Goal: Answer question/provide support: Share knowledge or assist other users

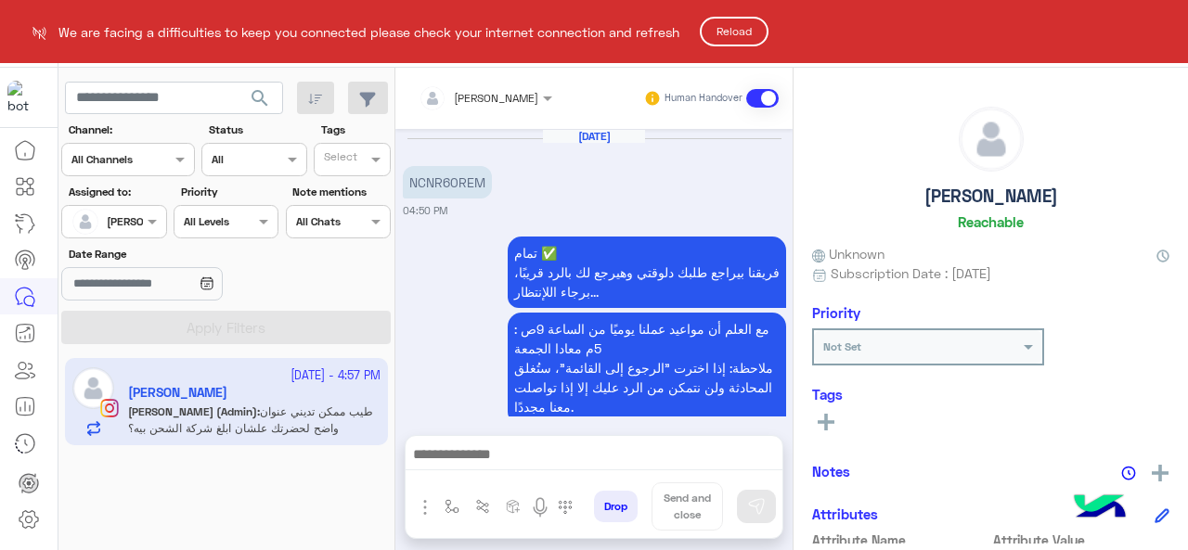
scroll to position [681, 0]
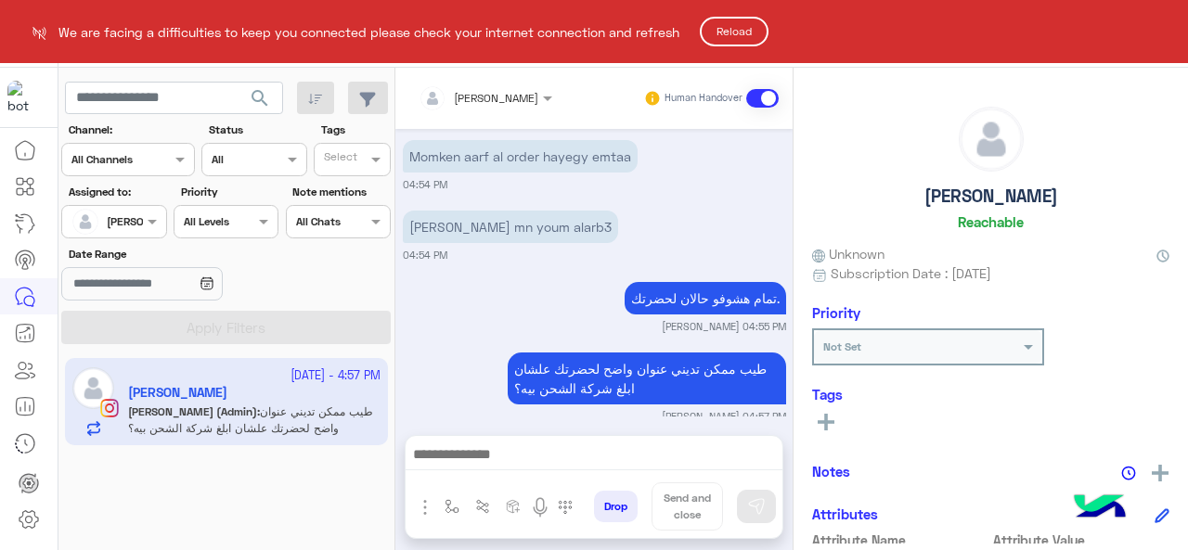
click at [743, 35] on button "Reload" at bounding box center [734, 32] width 69 height 30
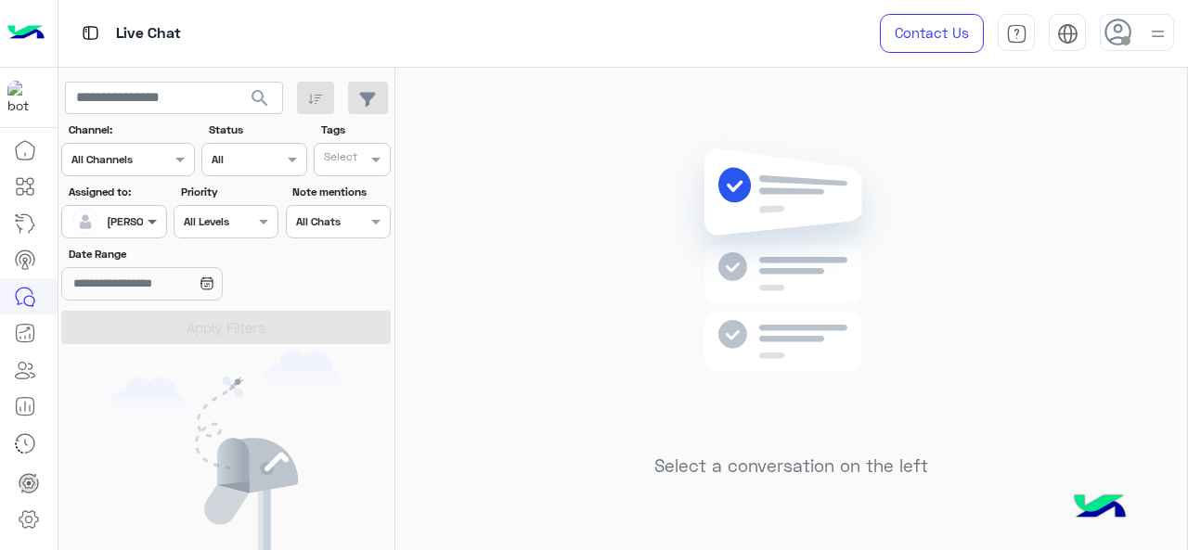
click at [143, 225] on span at bounding box center [154, 221] width 23 height 19
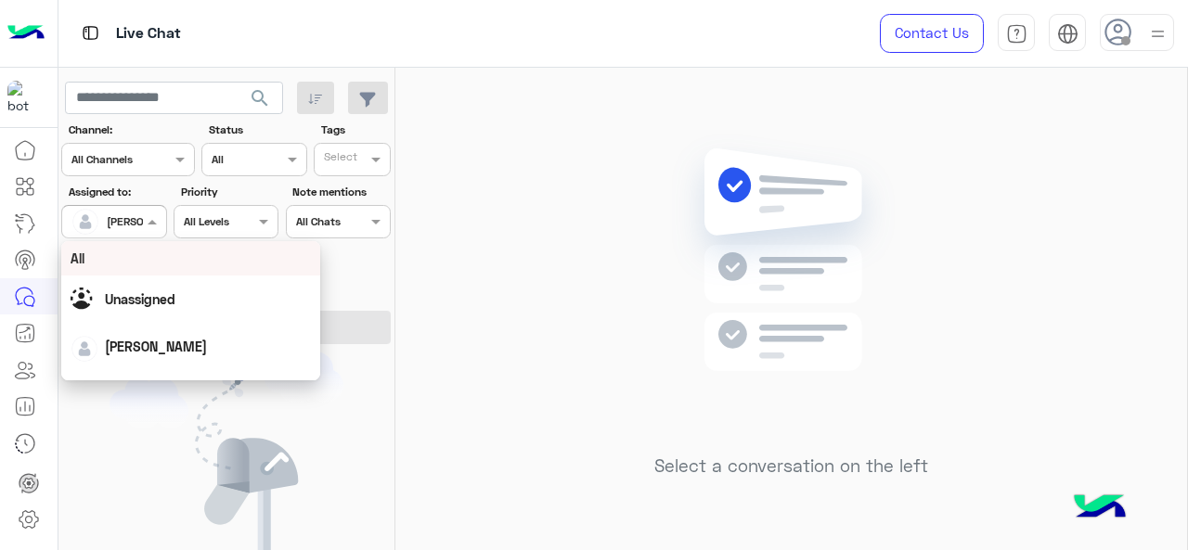
click at [125, 263] on div "All" at bounding box center [191, 258] width 241 height 19
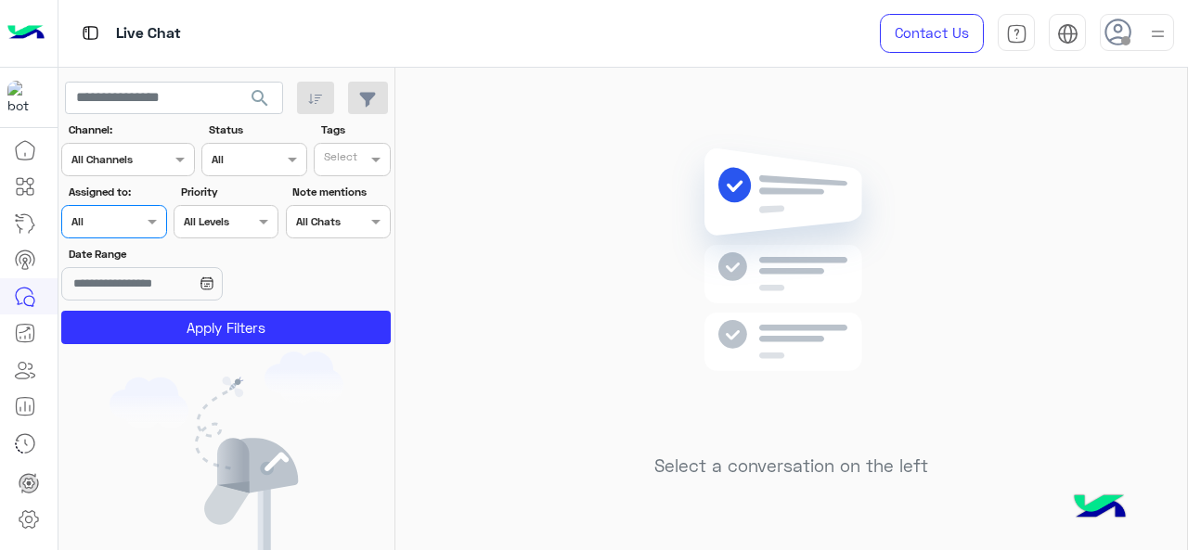
click at [169, 344] on app-inbox-users-filters "search Channel: Channel All Channels Status Channel All Tags Select Assigned to…" at bounding box center [226, 210] width 337 height 284
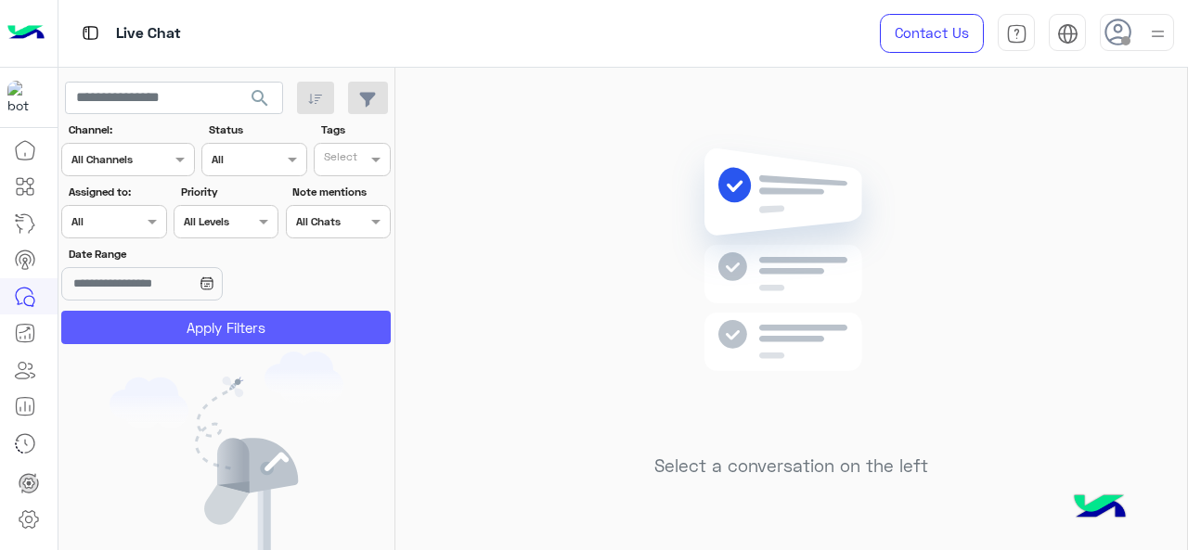
click at [178, 335] on button "Apply Filters" at bounding box center [225, 327] width 329 height 33
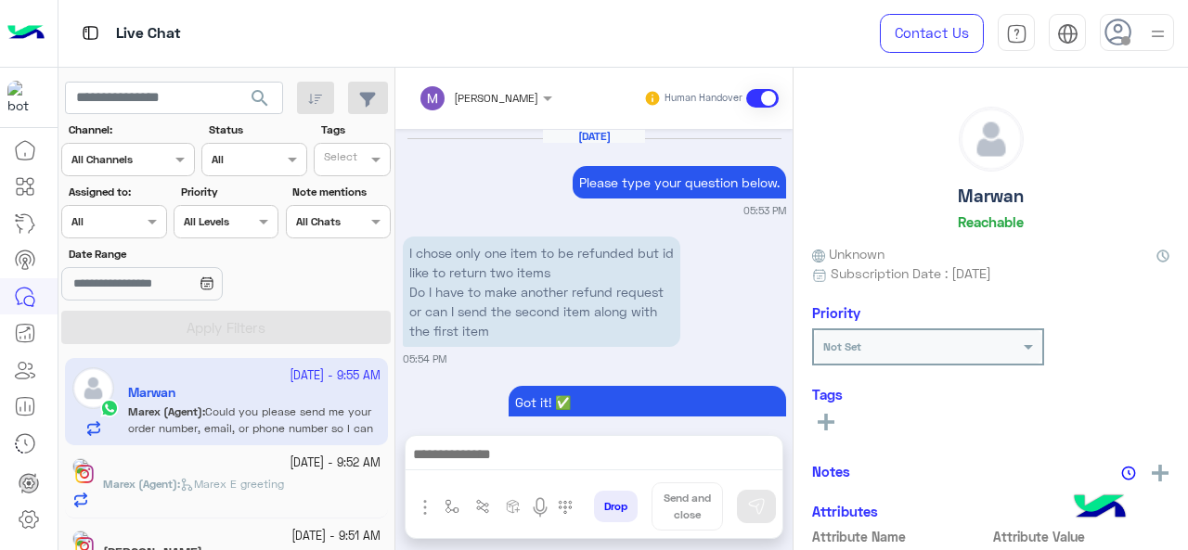
scroll to position [833, 0]
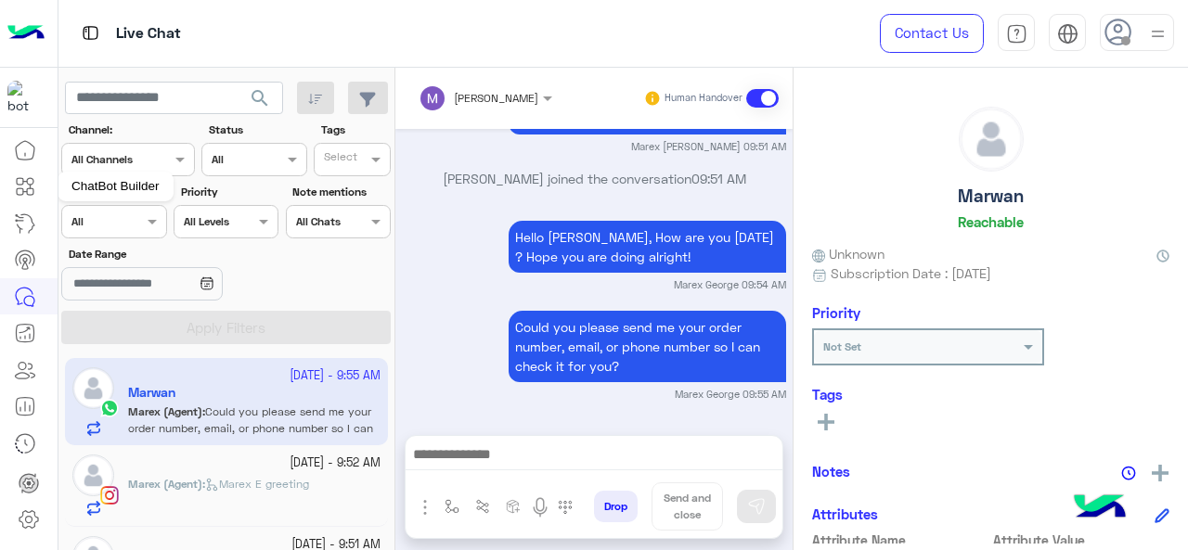
click at [26, 177] on icon at bounding box center [25, 186] width 22 height 22
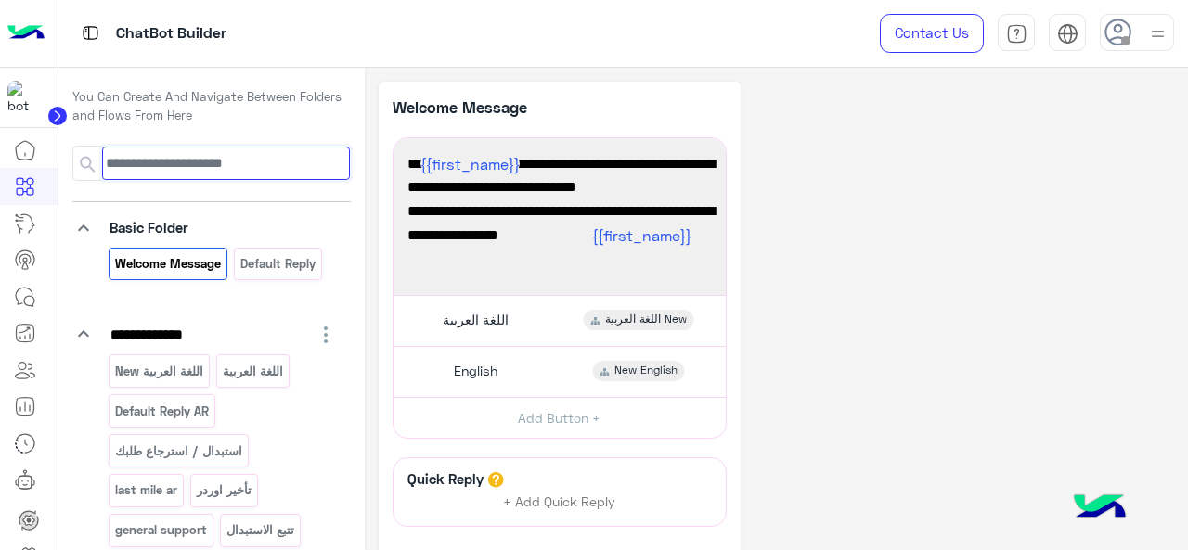
click at [184, 156] on input at bounding box center [225, 163] width 247 height 33
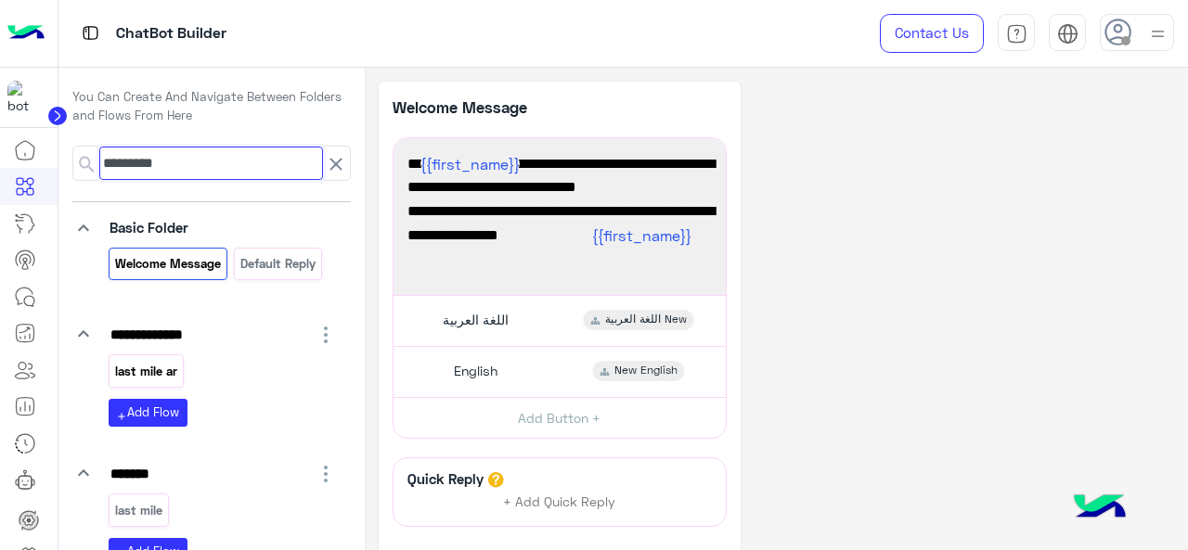
type input "*********"
click at [160, 372] on p "last mile ar" at bounding box center [145, 371] width 65 height 21
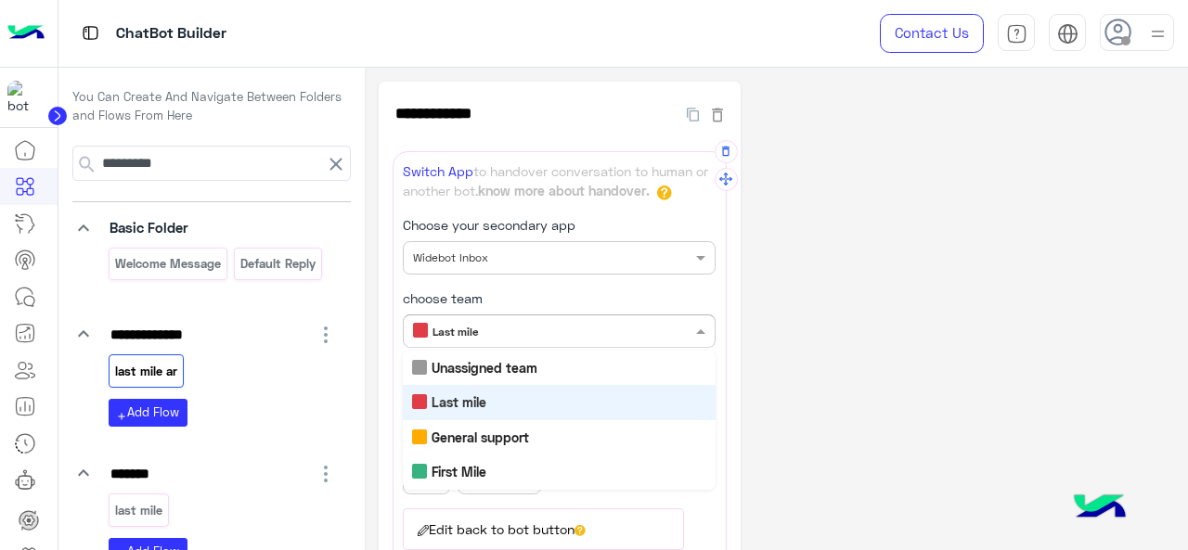
drag, startPoint x: 582, startPoint y: 319, endPoint x: 601, endPoint y: 369, distance: 53.8
click at [583, 321] on input "text" at bounding box center [528, 329] width 230 height 17
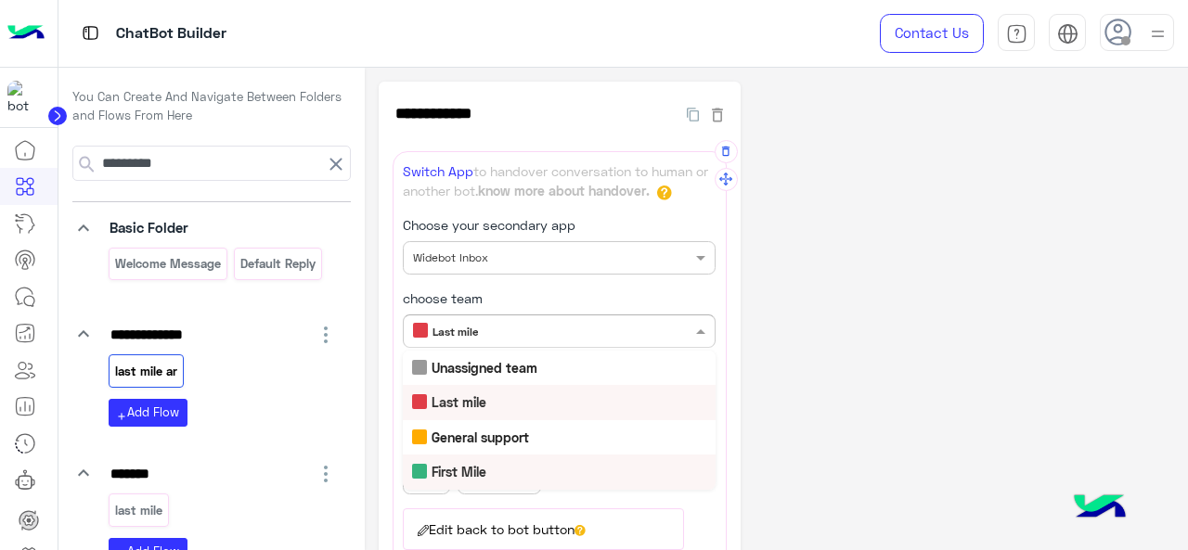
drag, startPoint x: 492, startPoint y: 470, endPoint x: 497, endPoint y: 480, distance: 11.6
click at [495, 472] on div "First Mile" at bounding box center [559, 472] width 313 height 34
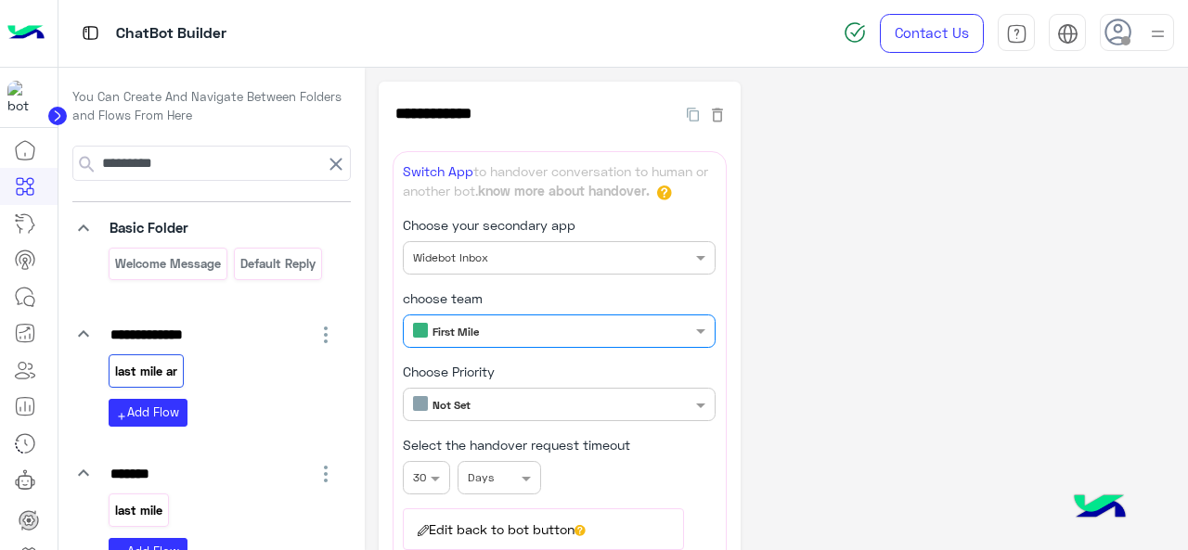
click at [147, 505] on p "last mile" at bounding box center [138, 510] width 50 height 21
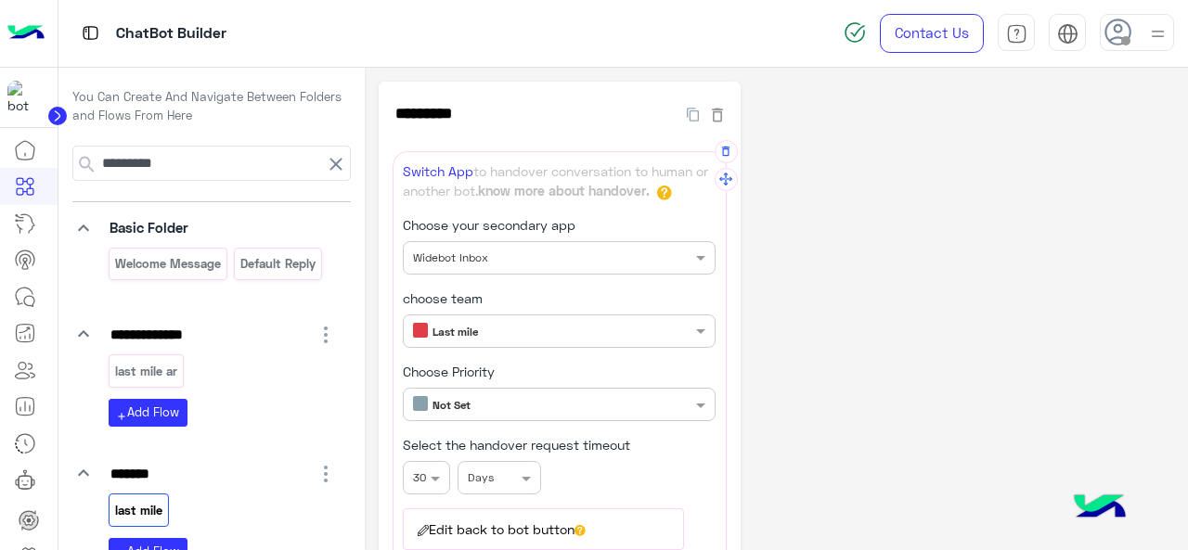
click at [501, 330] on input "text" at bounding box center [528, 329] width 230 height 17
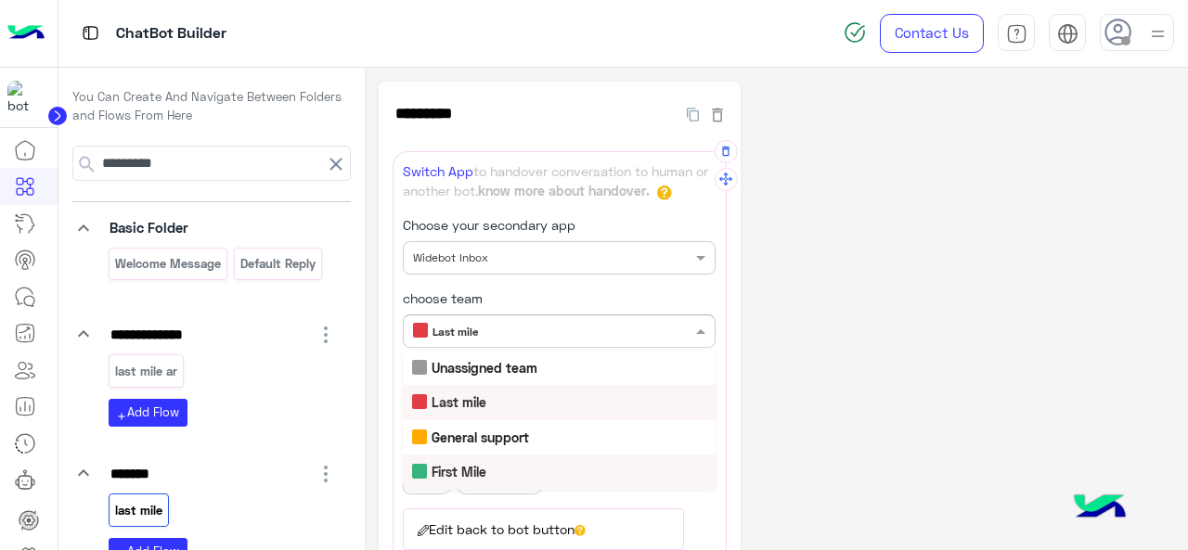
click at [508, 465] on div "First Mile" at bounding box center [559, 472] width 313 height 34
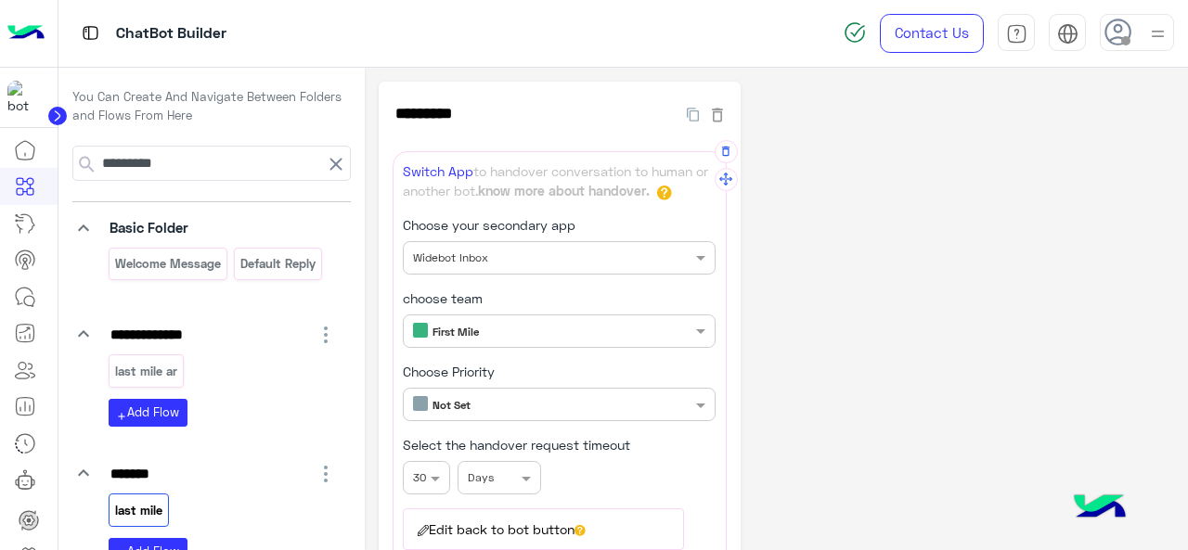
click at [37, 292] on link at bounding box center [25, 296] width 50 height 37
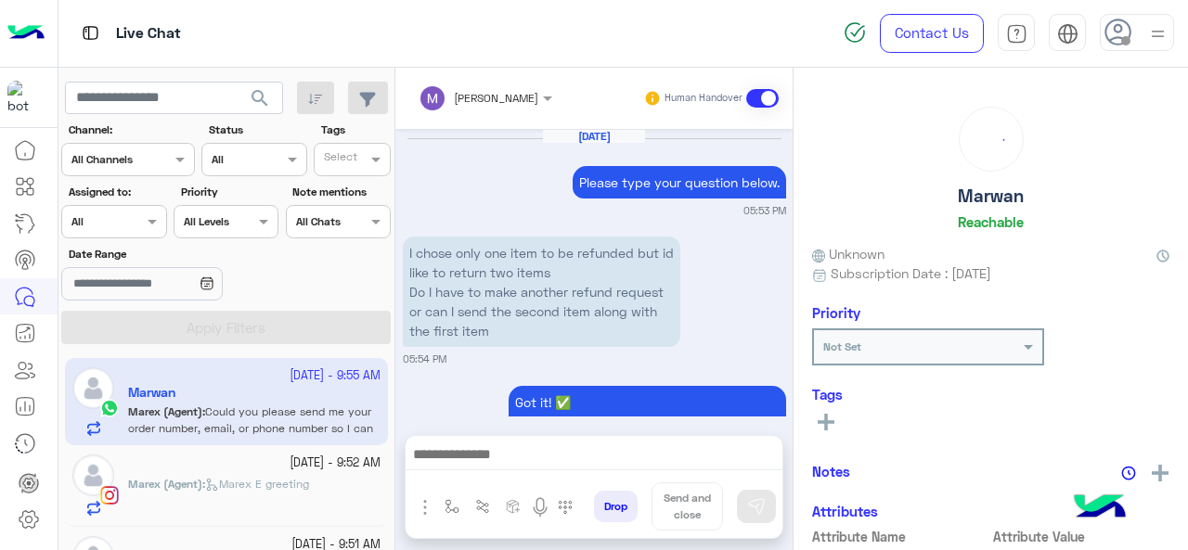
scroll to position [833, 0]
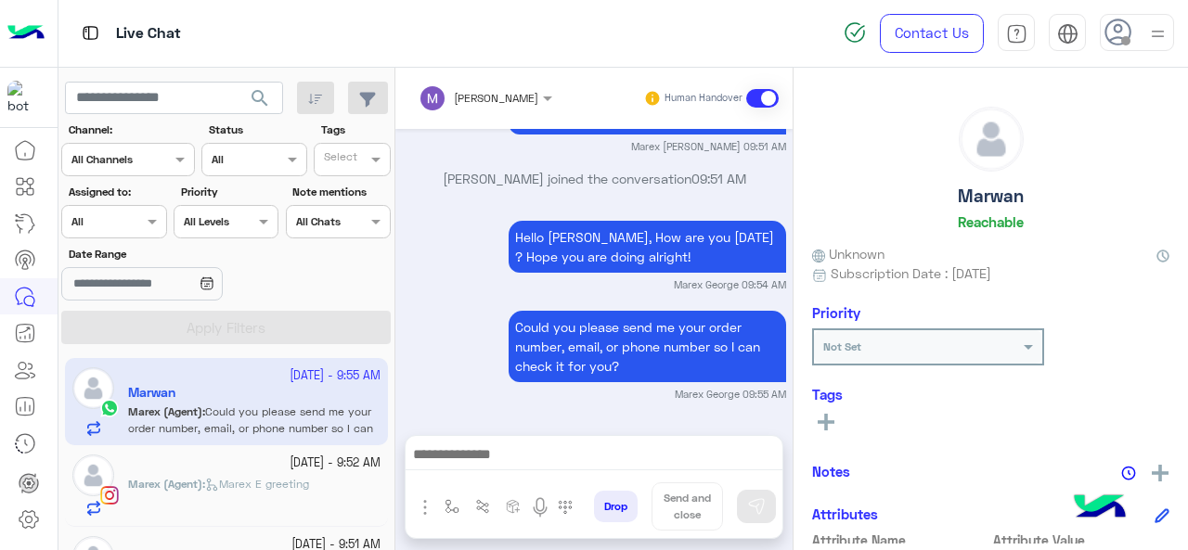
click at [109, 233] on div "Assigned on All" at bounding box center [113, 221] width 105 height 33
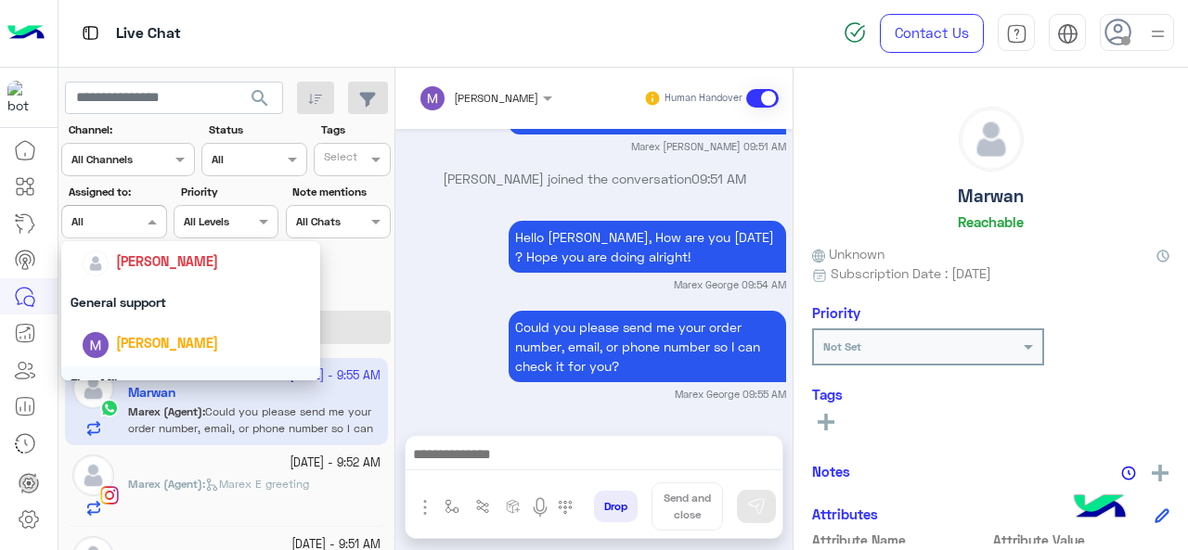
scroll to position [271, 0]
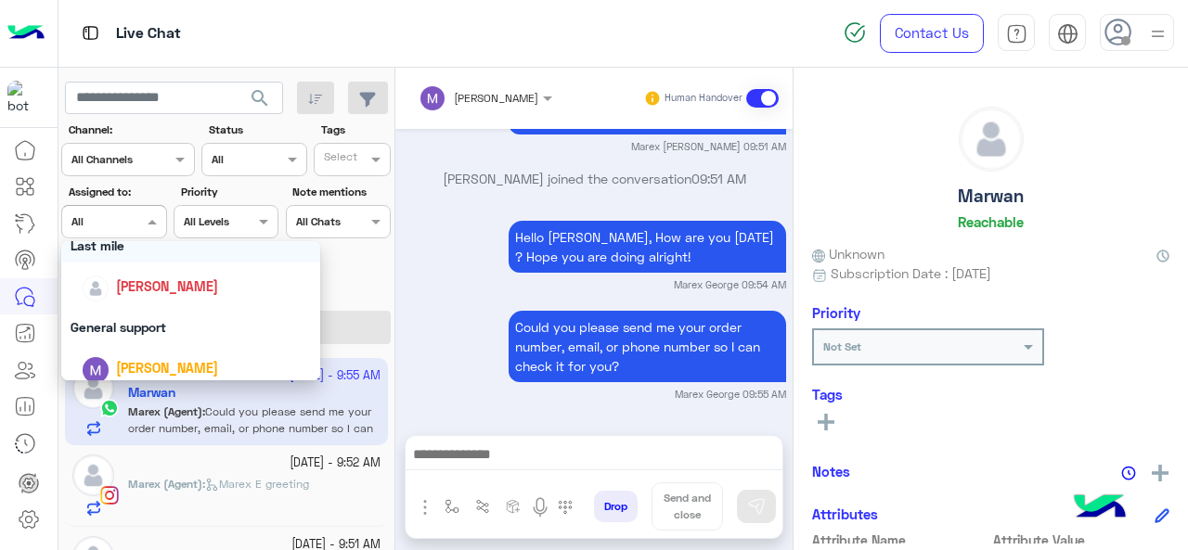
click at [154, 251] on div "Last mile" at bounding box center [191, 245] width 260 height 34
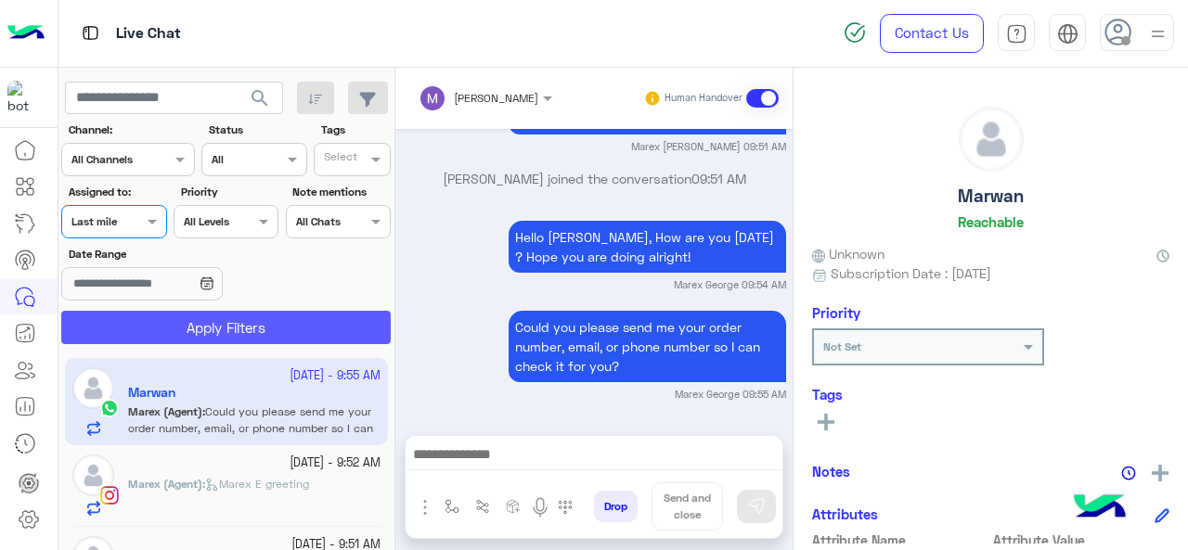
click at [176, 320] on button "Apply Filters" at bounding box center [225, 327] width 329 height 33
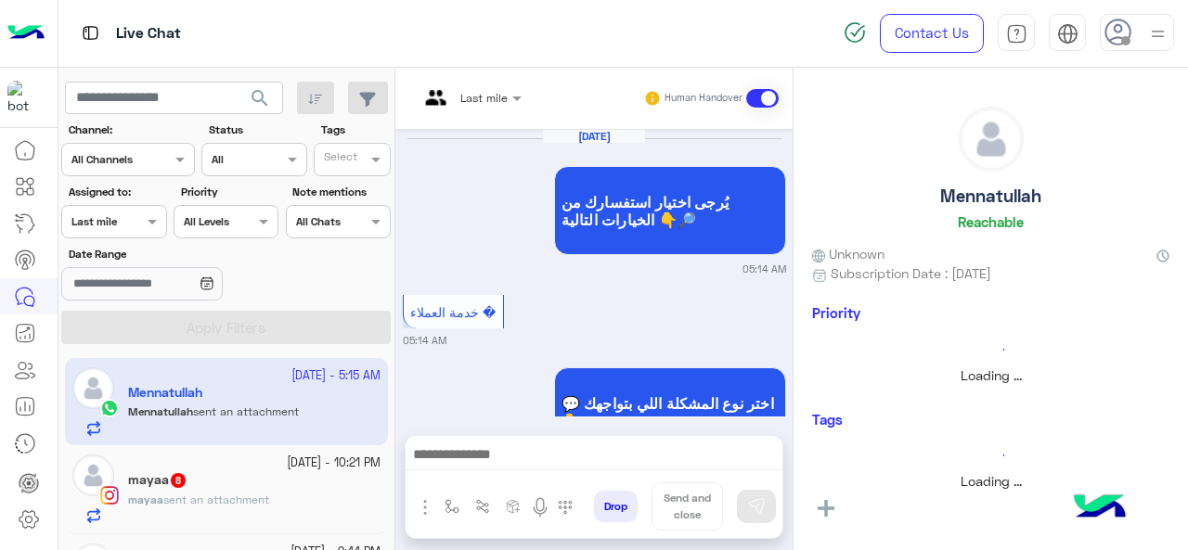
scroll to position [1126, 0]
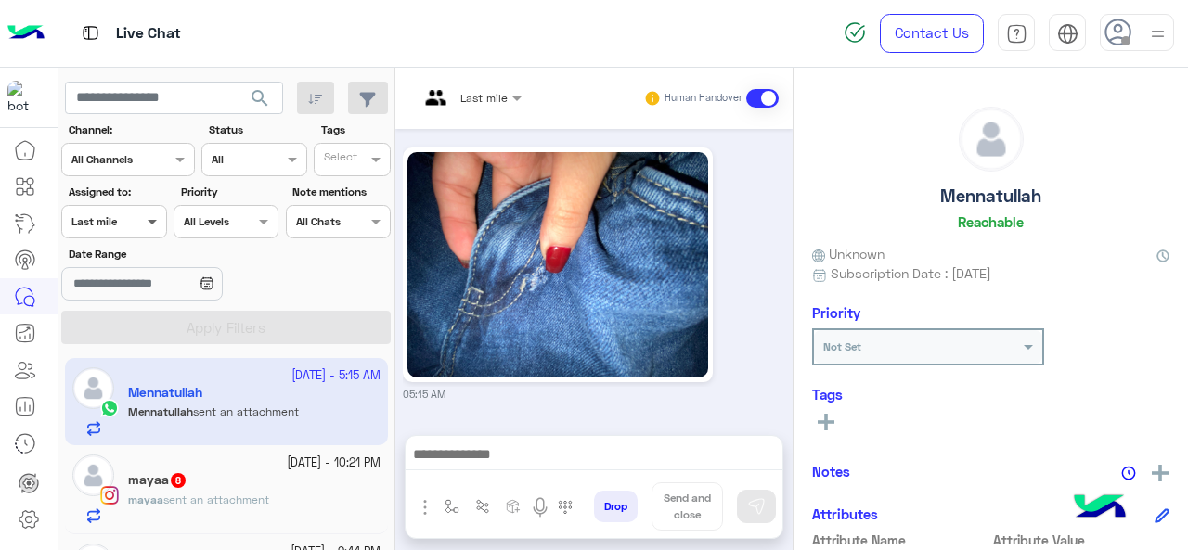
click at [143, 228] on span at bounding box center [154, 221] width 23 height 19
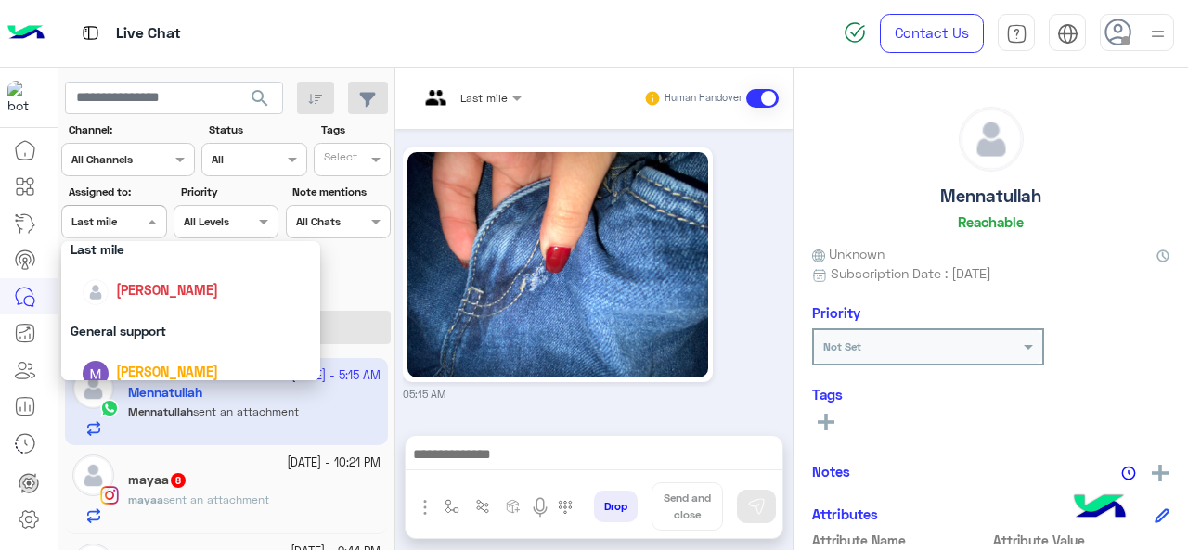
scroll to position [364, 0]
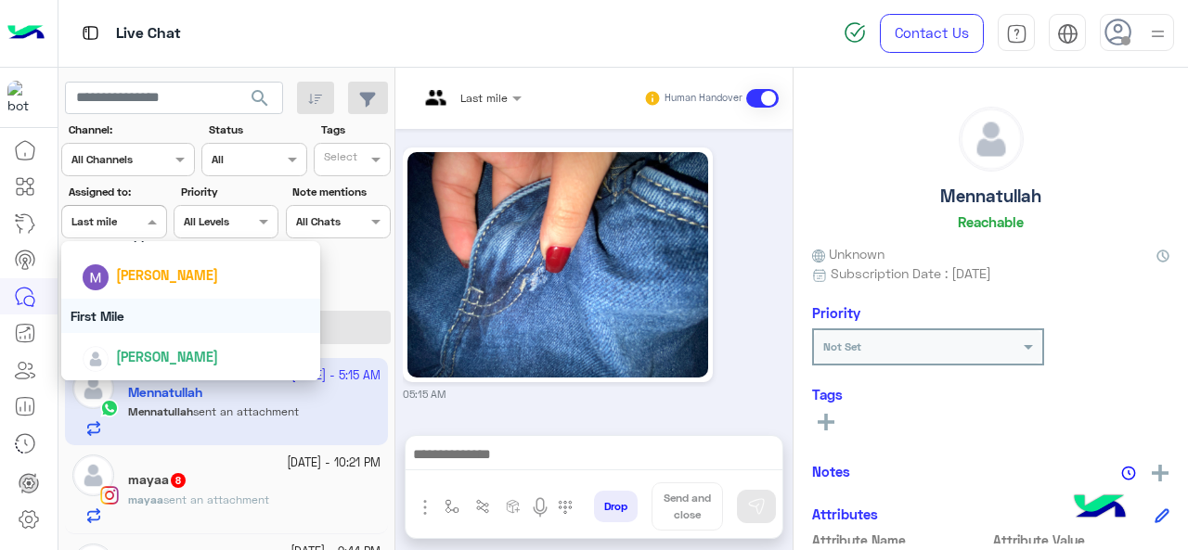
click at [115, 316] on div "First Mile" at bounding box center [191, 316] width 260 height 34
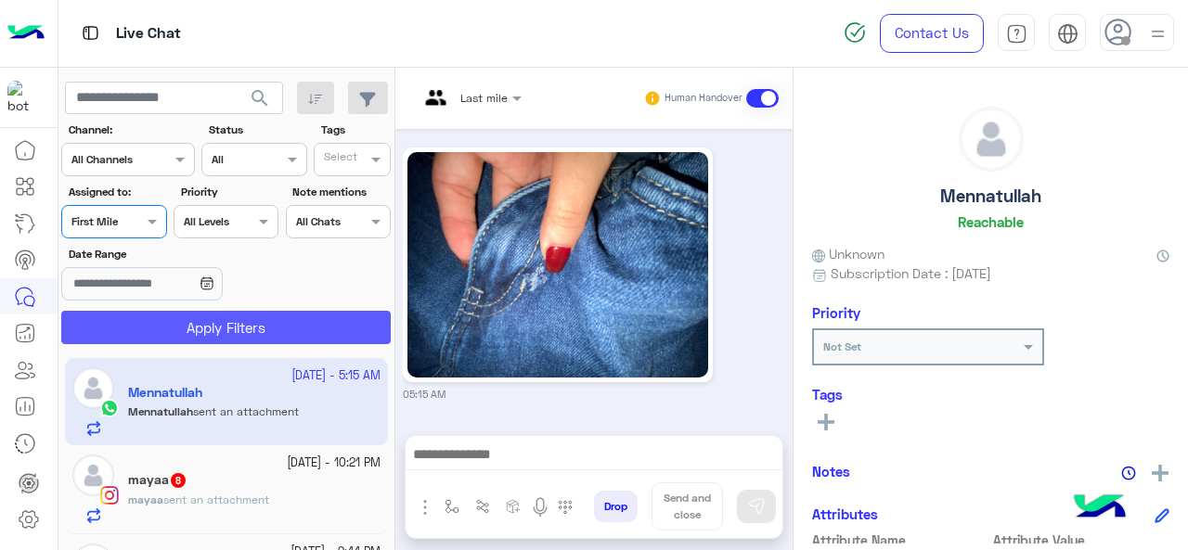
click at [199, 327] on button "Apply Filters" at bounding box center [225, 327] width 329 height 33
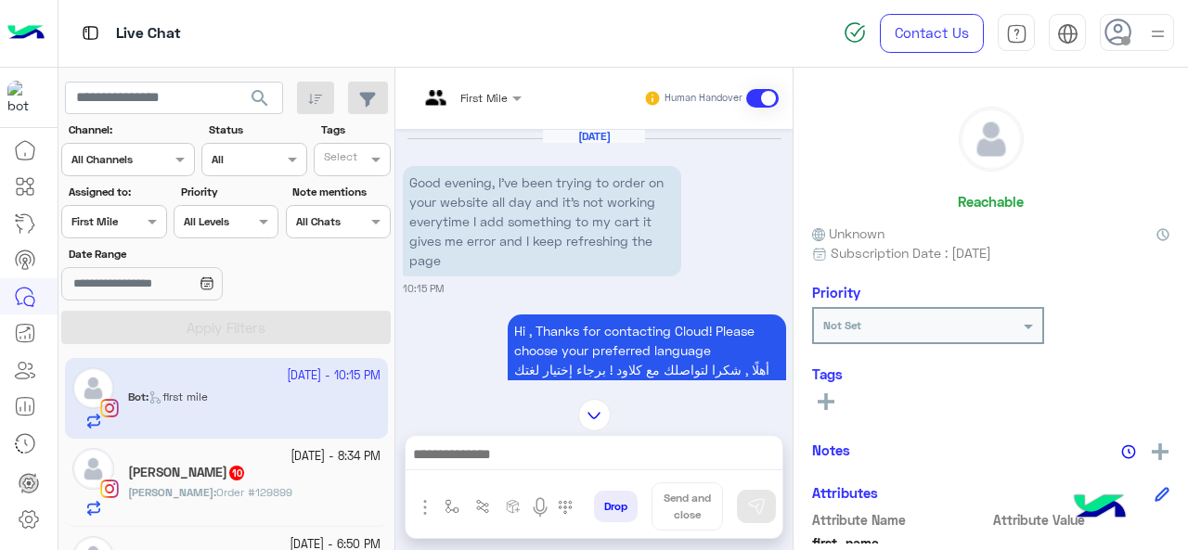
click at [216, 491] on span "Order #129899" at bounding box center [254, 492] width 76 height 14
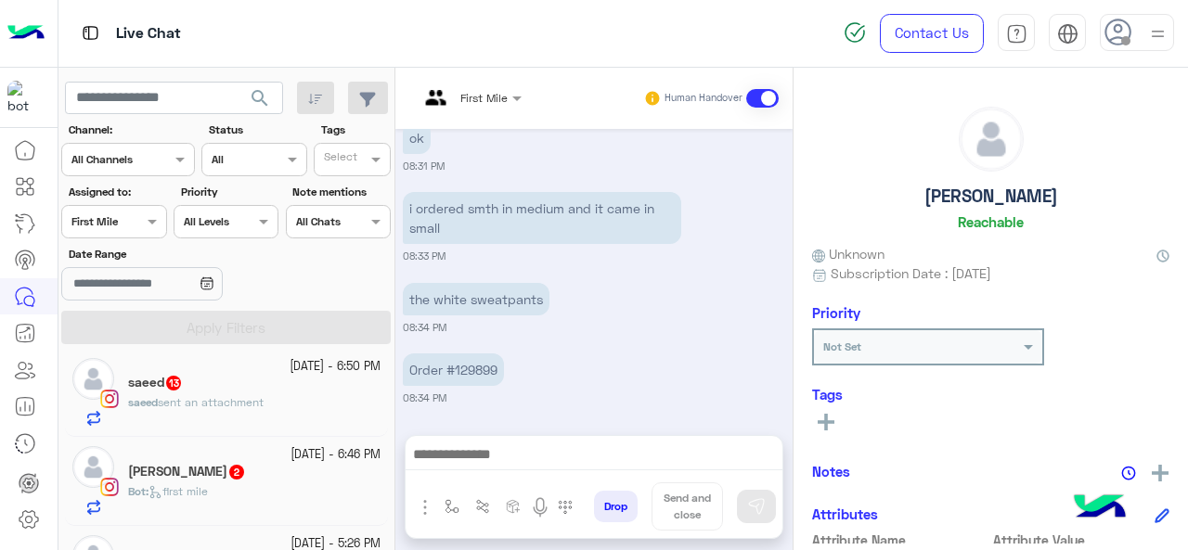
scroll to position [186, 0]
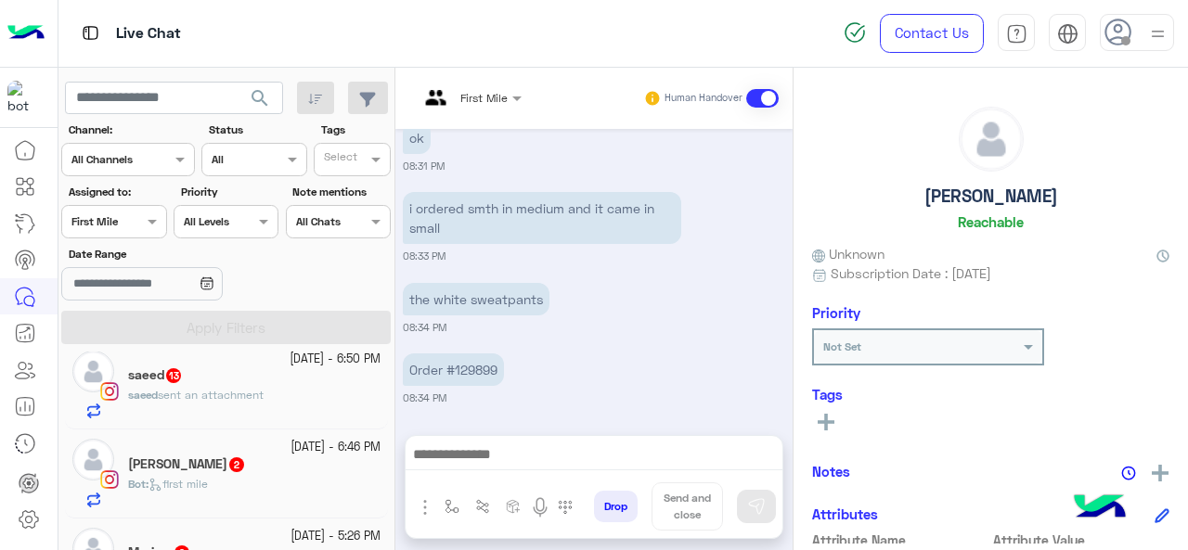
click at [180, 388] on span "sent an attachment" at bounding box center [211, 395] width 106 height 14
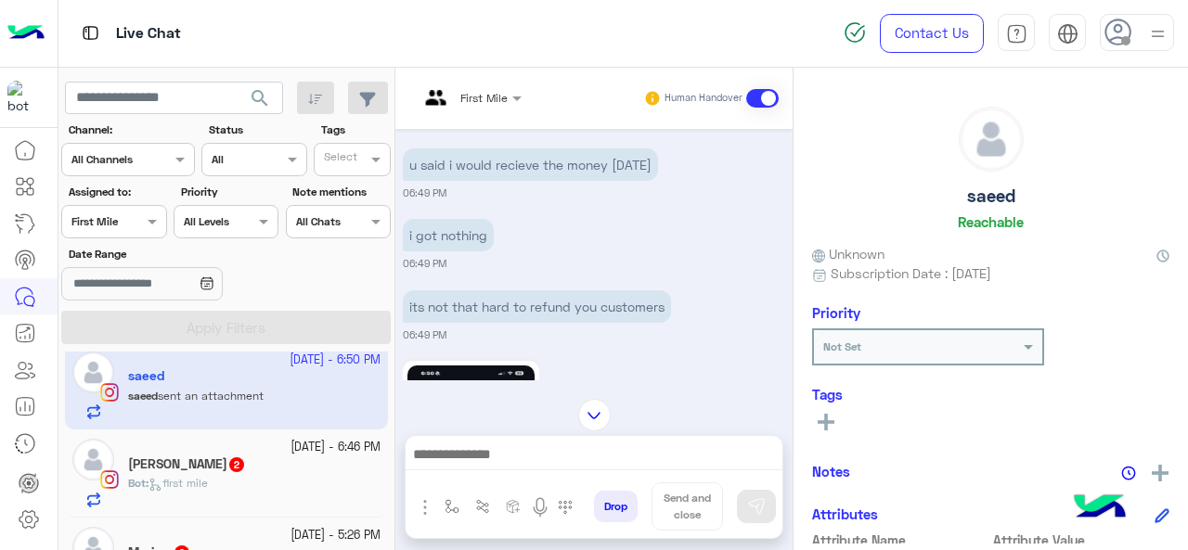
scroll to position [944, 0]
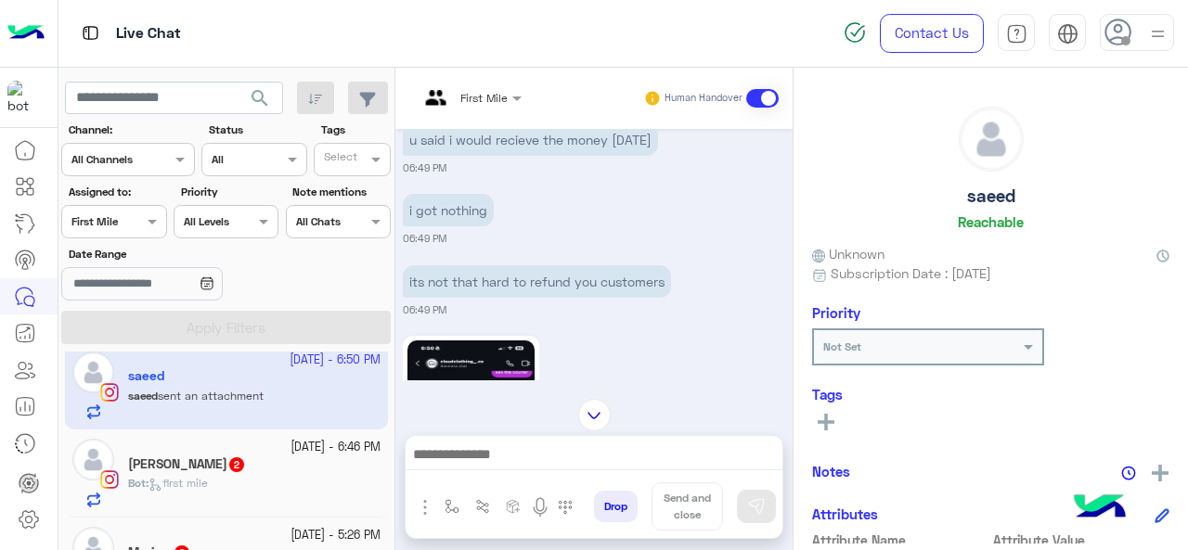
click at [211, 458] on h5 "Yasmeen Elshamy 2" at bounding box center [187, 465] width 118 height 16
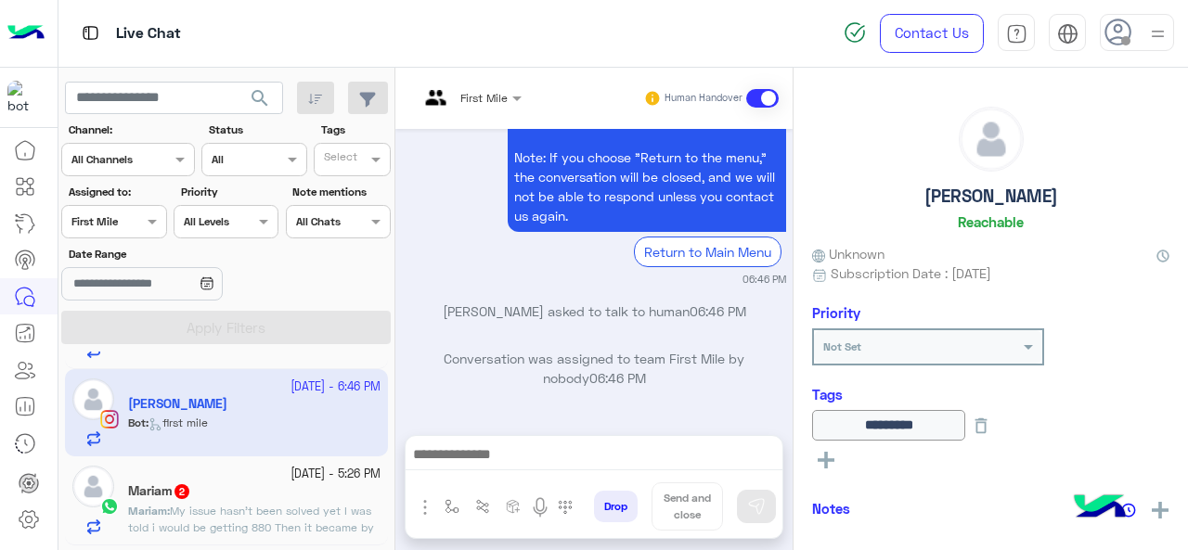
scroll to position [328, 0]
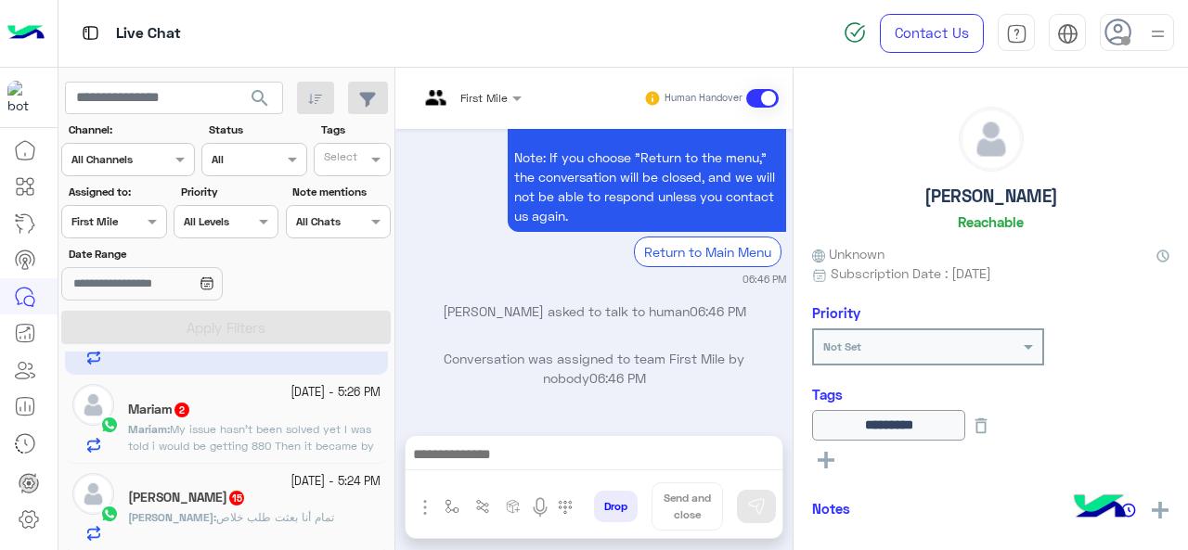
click at [195, 426] on span "My issue hasn’t been solved yet I was told i would be getting 880 Then it becam…" at bounding box center [251, 445] width 246 height 47
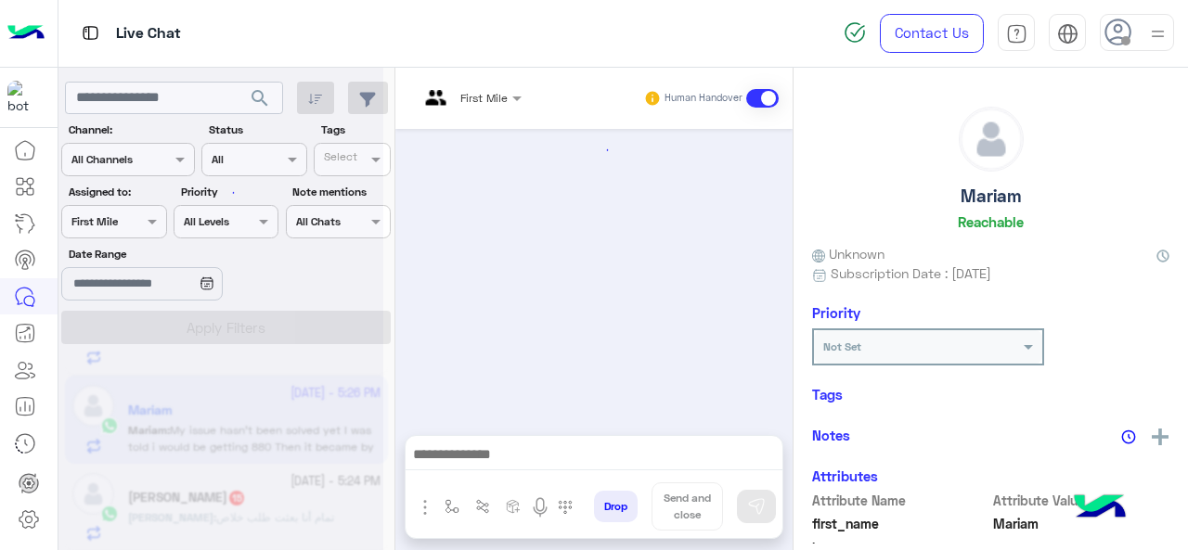
scroll to position [737, 0]
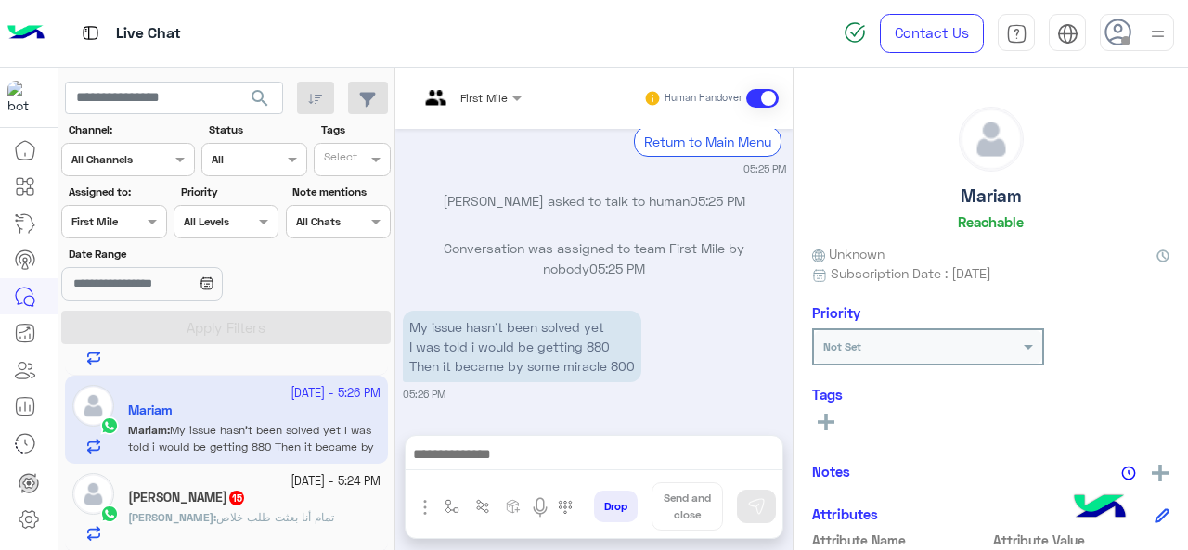
click at [195, 502] on div "Karim 15" at bounding box center [254, 499] width 252 height 19
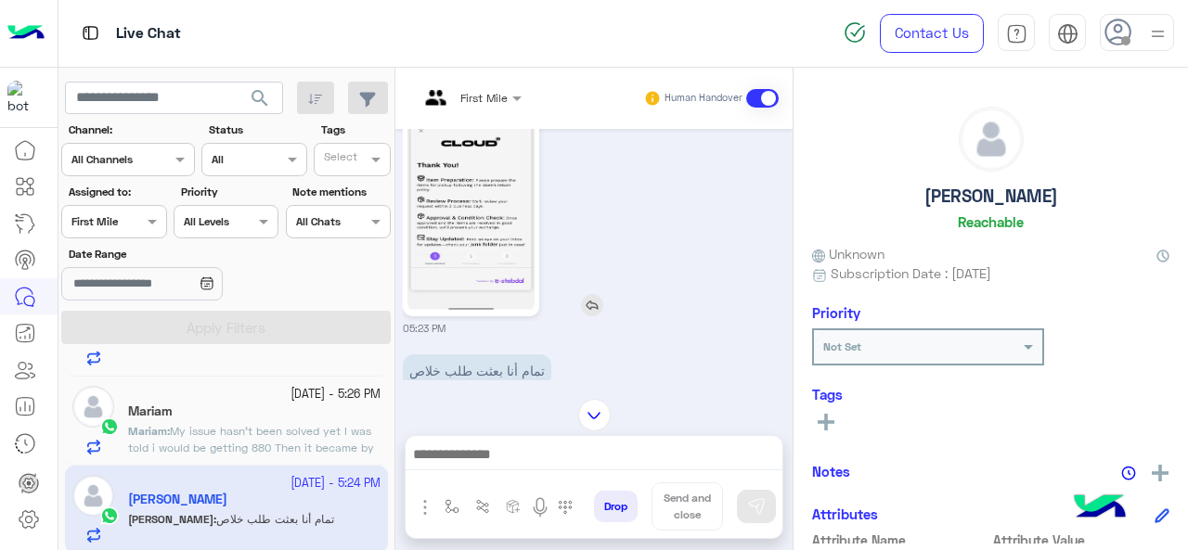
scroll to position [895, 0]
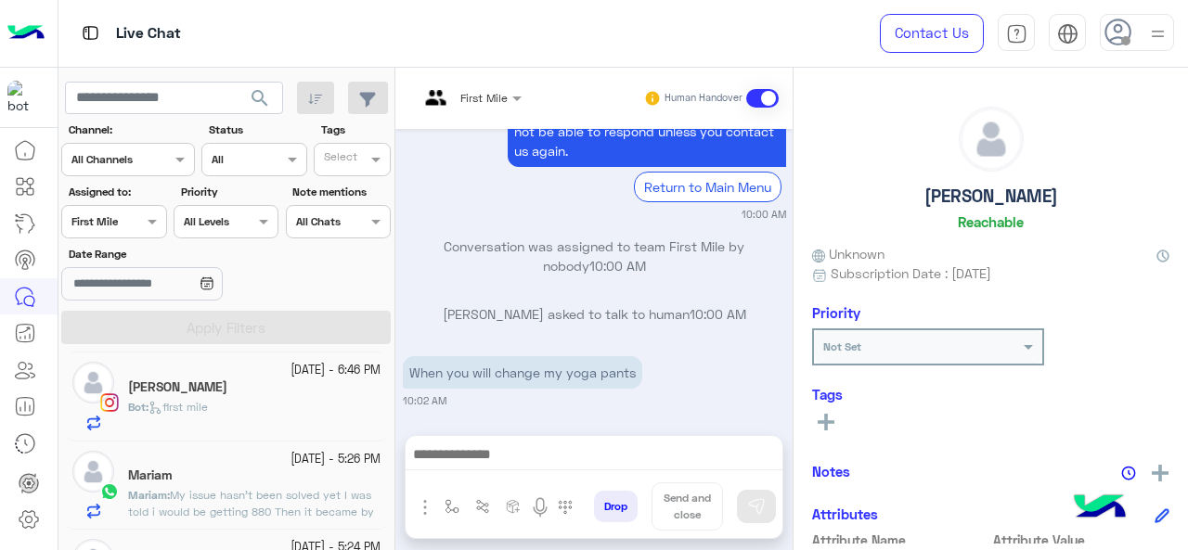
scroll to position [416, 0]
